Goal: Transaction & Acquisition: Purchase product/service

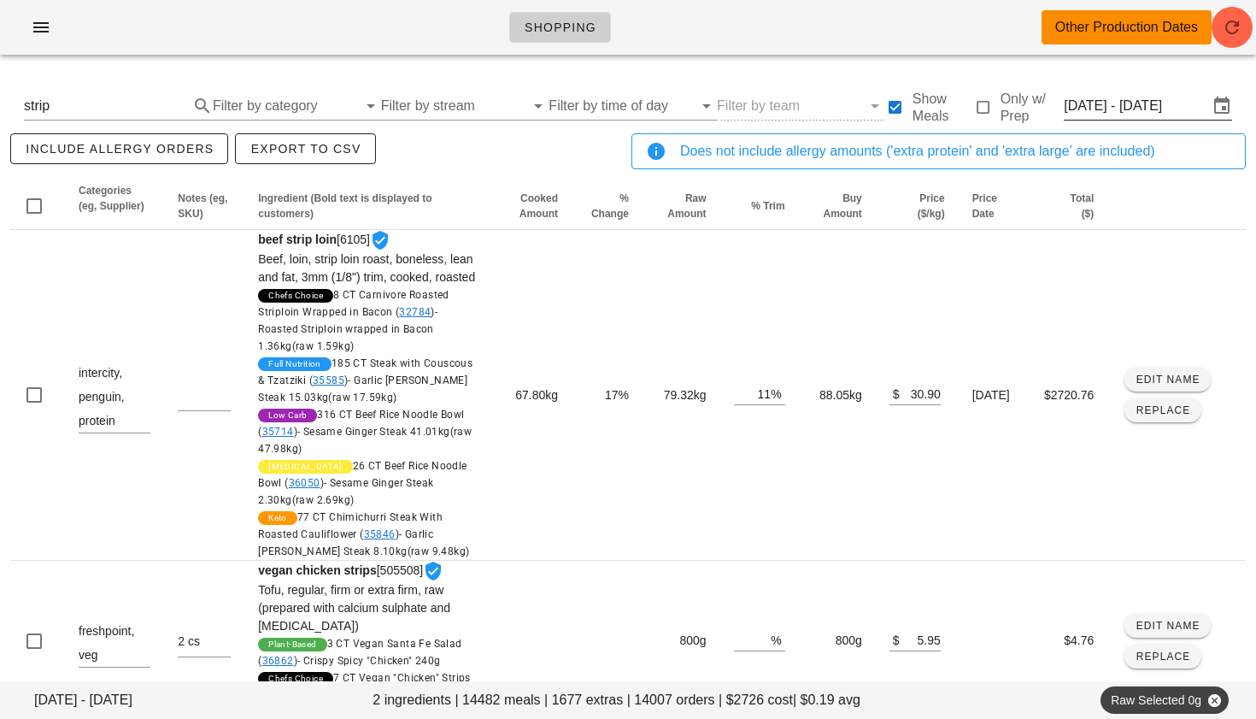
click at [1127, 103] on input "[DATE] - [DATE]" at bounding box center [1136, 105] width 144 height 27
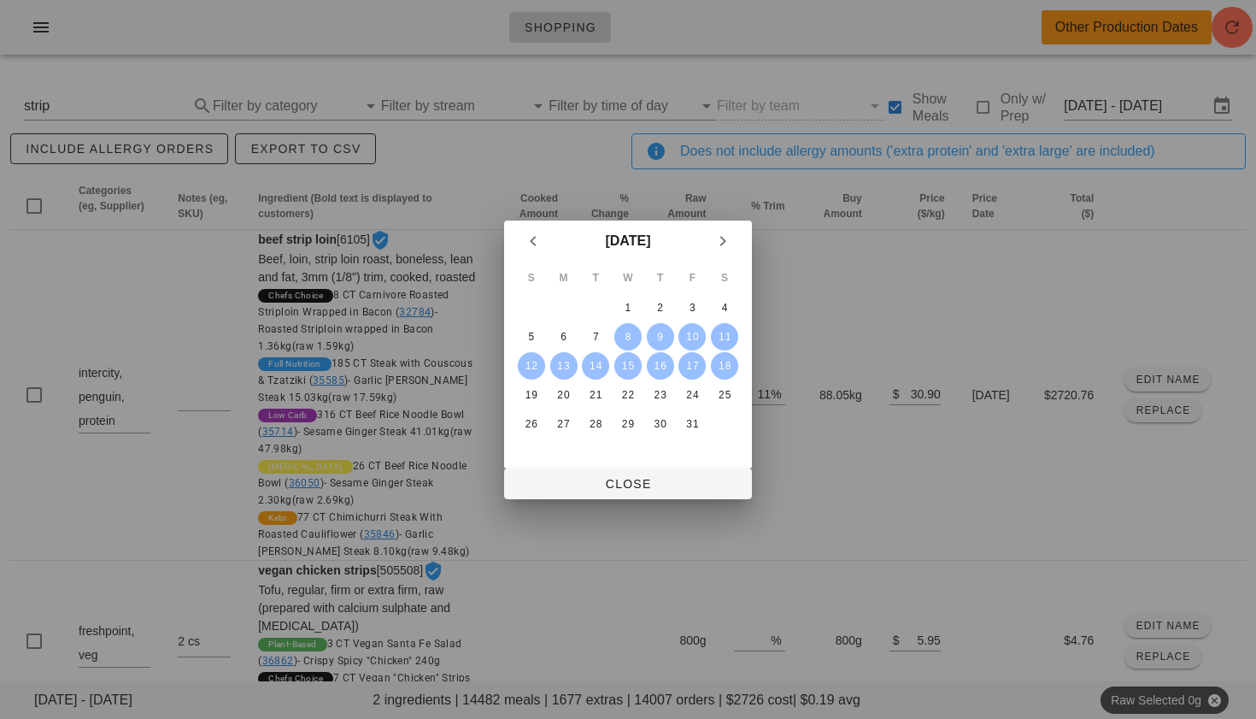
click at [723, 337] on div "11" at bounding box center [724, 337] width 27 height 12
click at [668, 334] on div "9" at bounding box center [660, 337] width 27 height 12
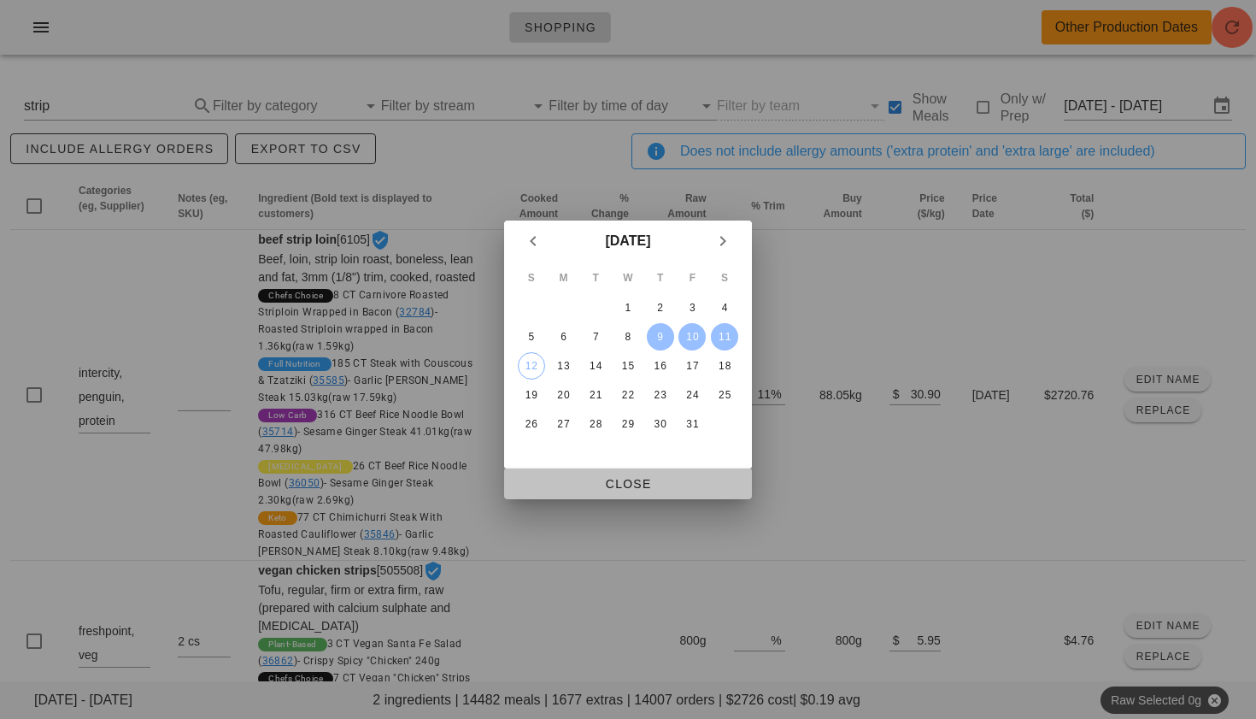
click at [628, 477] on span "Close" at bounding box center [628, 484] width 221 height 14
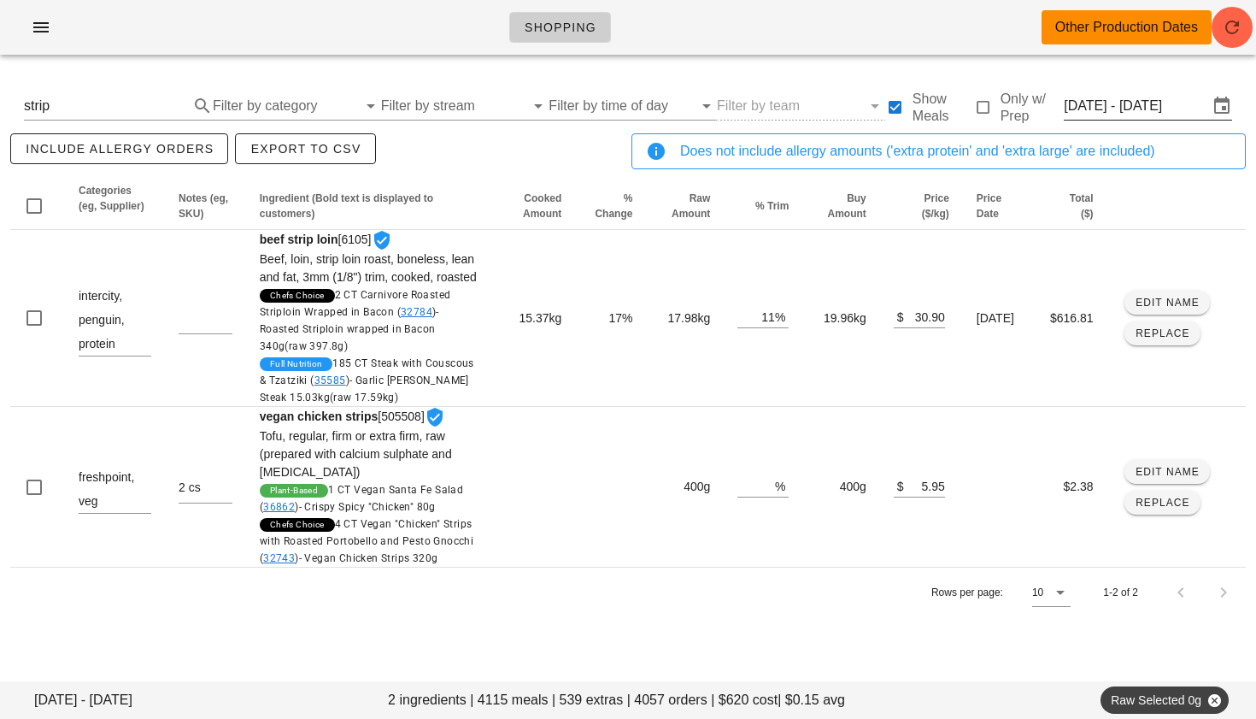
click at [1105, 103] on input "[DATE] - [DATE]" at bounding box center [1136, 105] width 144 height 27
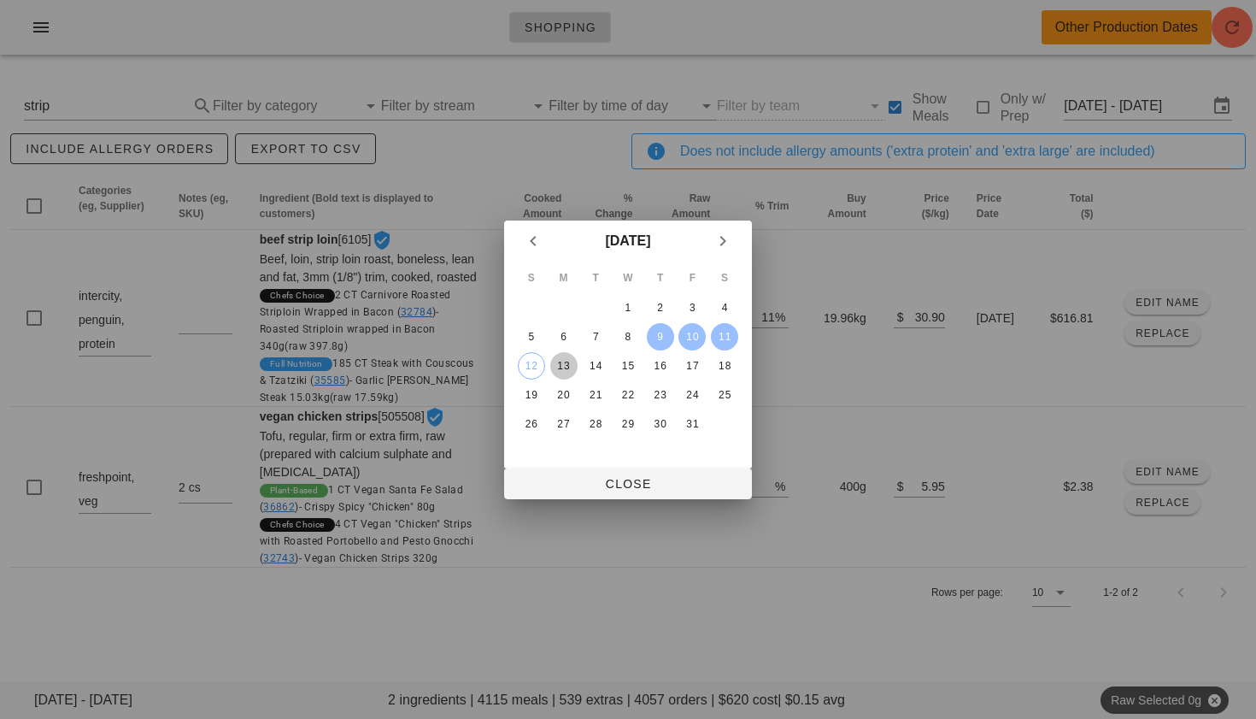
click at [564, 369] on div "13" at bounding box center [563, 366] width 27 height 12
click at [633, 366] on div "15" at bounding box center [628, 366] width 27 height 12
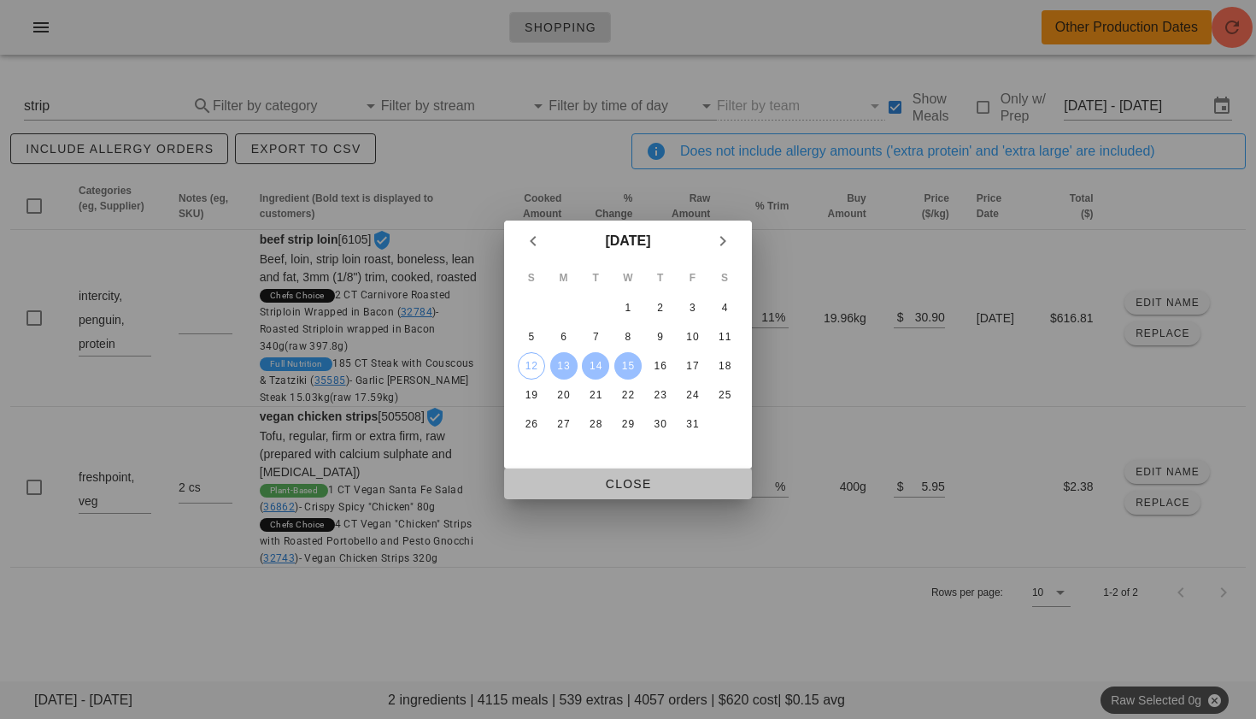
click at [631, 474] on button "Close" at bounding box center [628, 483] width 248 height 31
type input "[DATE] - [DATE]"
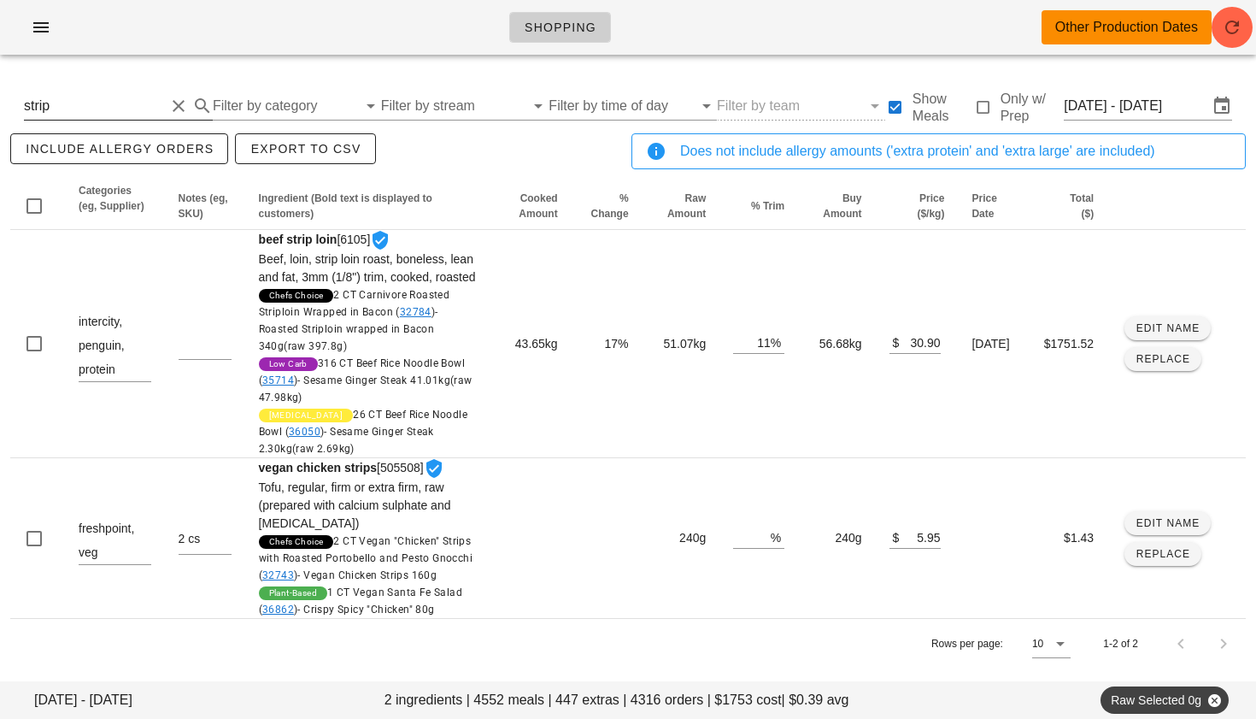
click at [178, 105] on button "Clear Search By Ingredient" at bounding box center [178, 106] width 21 height 21
type input "[MEDICAL_DATA]"
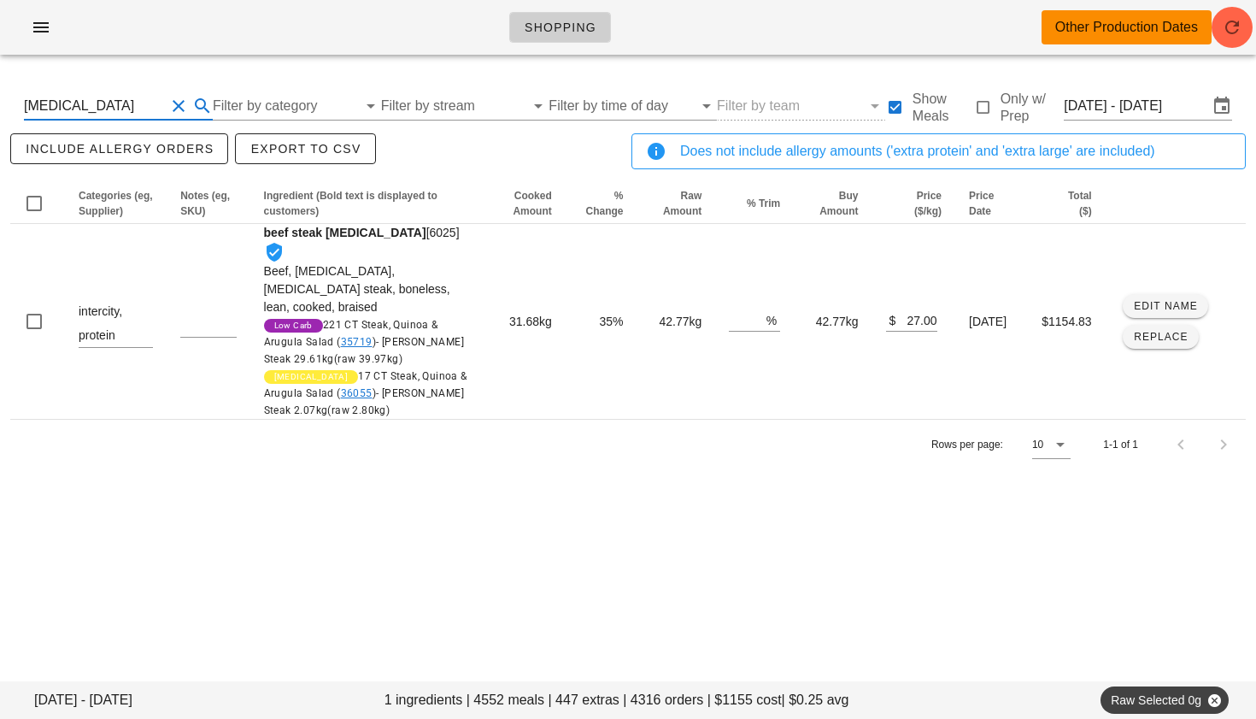
click at [176, 102] on button "Clear Search By Ingredient" at bounding box center [178, 106] width 21 height 21
type input "strip"
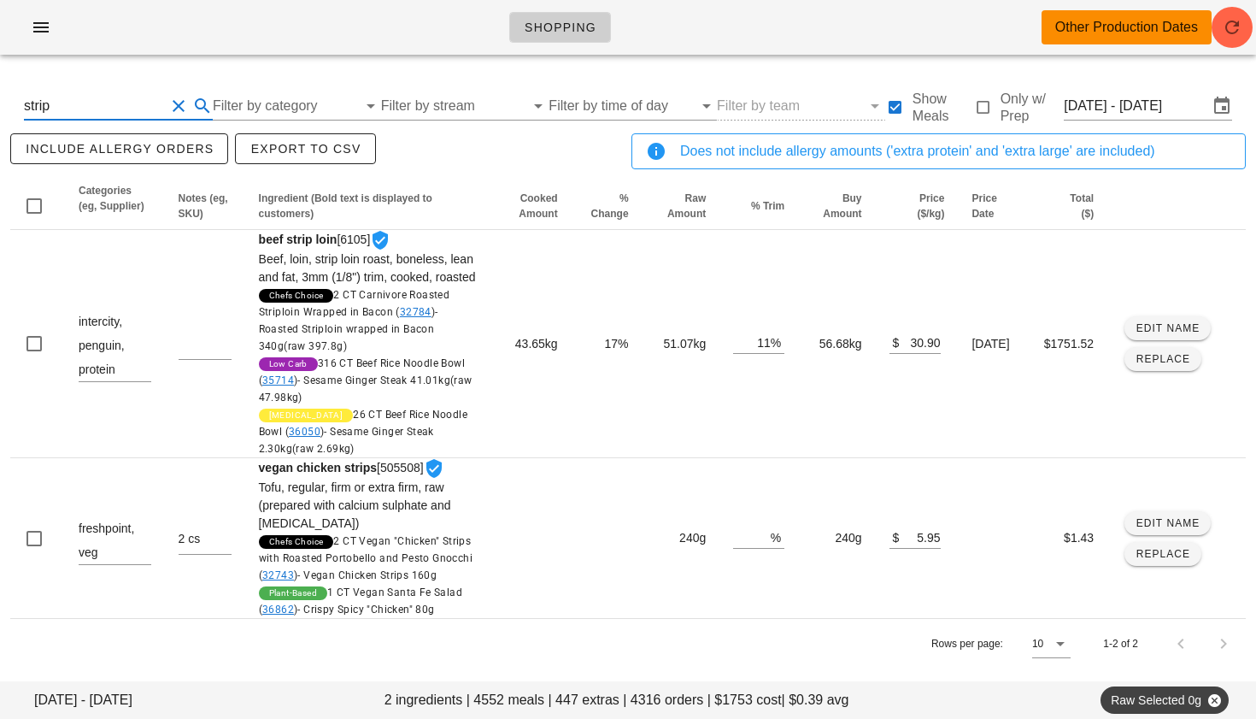
click at [175, 105] on button "Clear Search By Ingredient" at bounding box center [178, 106] width 21 height 21
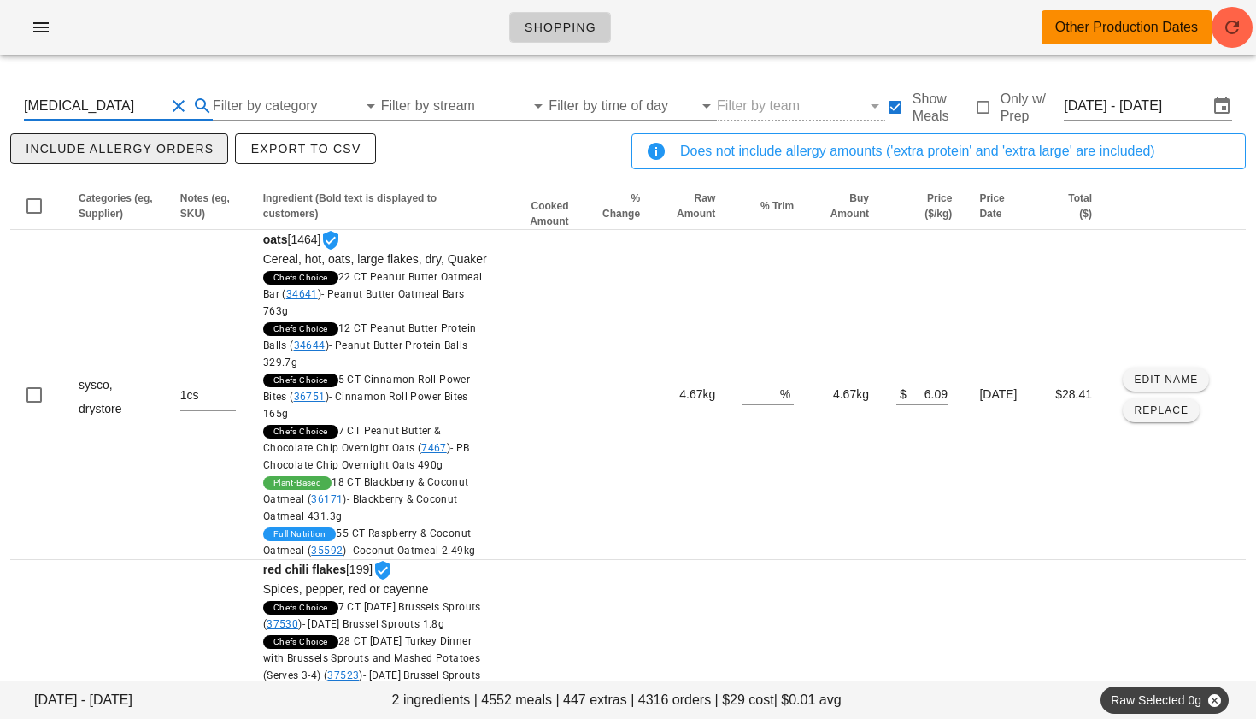
type input "[MEDICAL_DATA]"
